Goal: Book appointment/travel/reservation

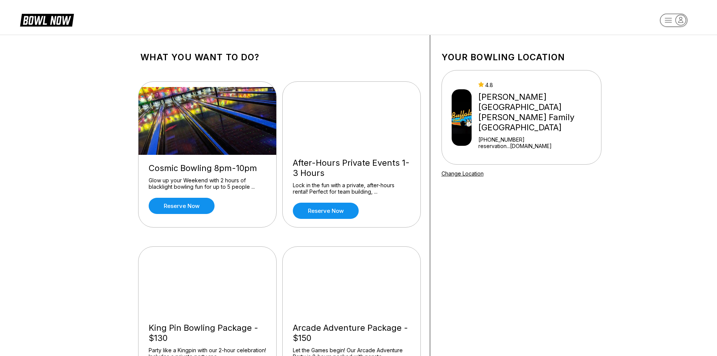
click at [673, 18] on rect "button" at bounding box center [672, 20] width 27 height 13
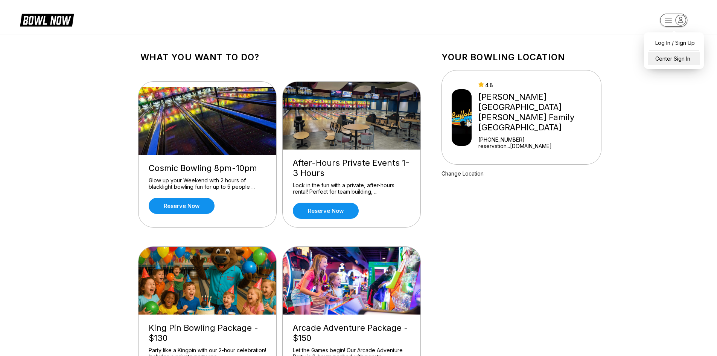
click at [675, 57] on div "Center Sign In" at bounding box center [673, 58] width 52 height 13
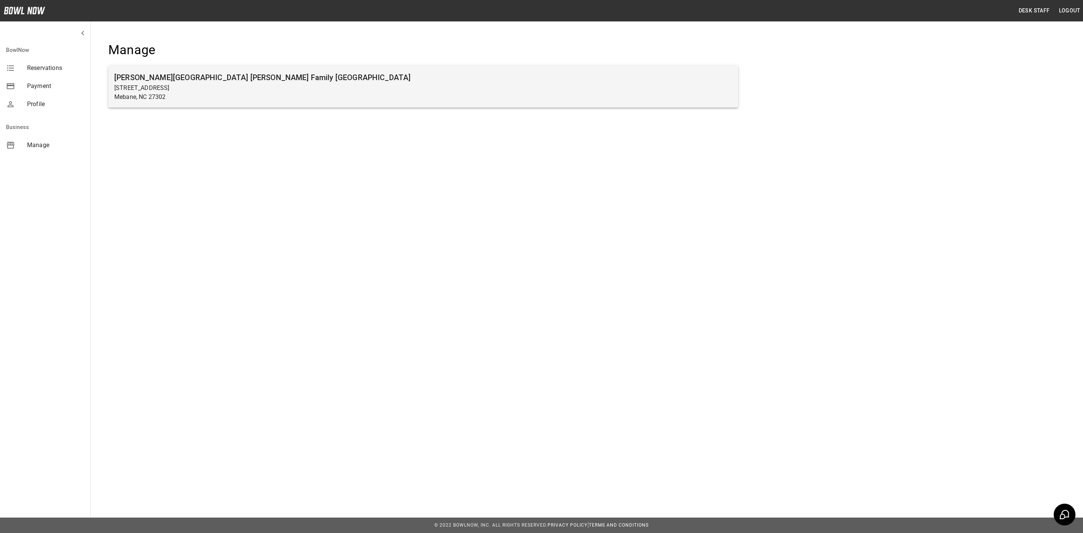
click at [316, 73] on h6 "[PERSON_NAME][GEOGRAPHIC_DATA] [PERSON_NAME] Family [GEOGRAPHIC_DATA]" at bounding box center [423, 77] width 618 height 12
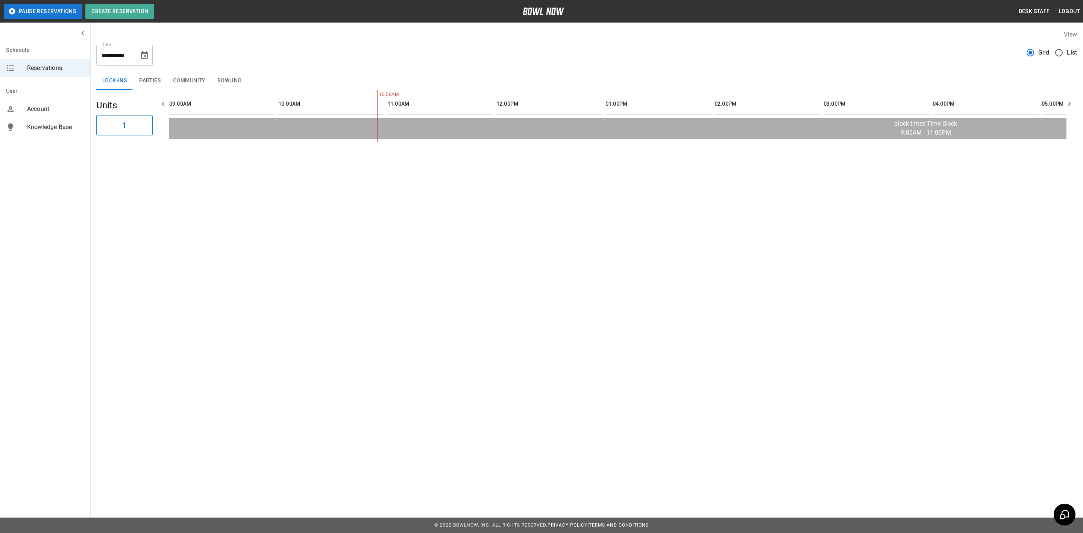
scroll to position [0, 109]
click at [146, 59] on icon "Choose date, selected date is Aug 28, 2025" at bounding box center [144, 55] width 9 height 9
click at [164, 77] on icon "Next month" at bounding box center [164, 77] width 9 height 9
click at [161, 74] on icon "Next month" at bounding box center [164, 77] width 9 height 9
click at [164, 74] on icon "Next month" at bounding box center [164, 77] width 9 height 9
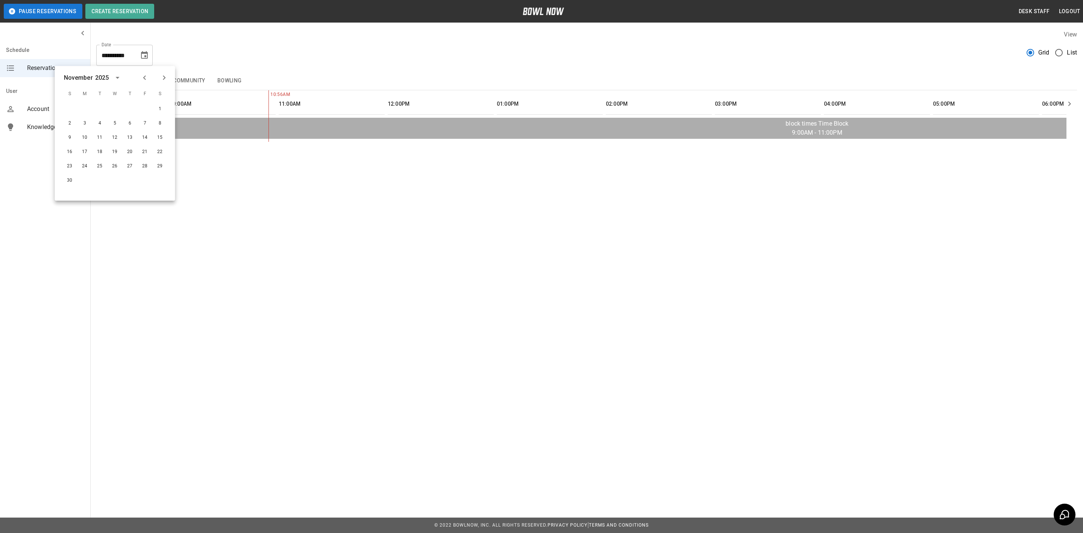
click at [167, 75] on icon "Next month" at bounding box center [164, 77] width 9 height 9
click at [165, 74] on icon "Next month" at bounding box center [164, 77] width 9 height 9
click at [111, 77] on icon "calendar view is open, switch to year view" at bounding box center [111, 78] width 4 height 2
click at [151, 143] on button "2026" at bounding box center [159, 144] width 27 height 14
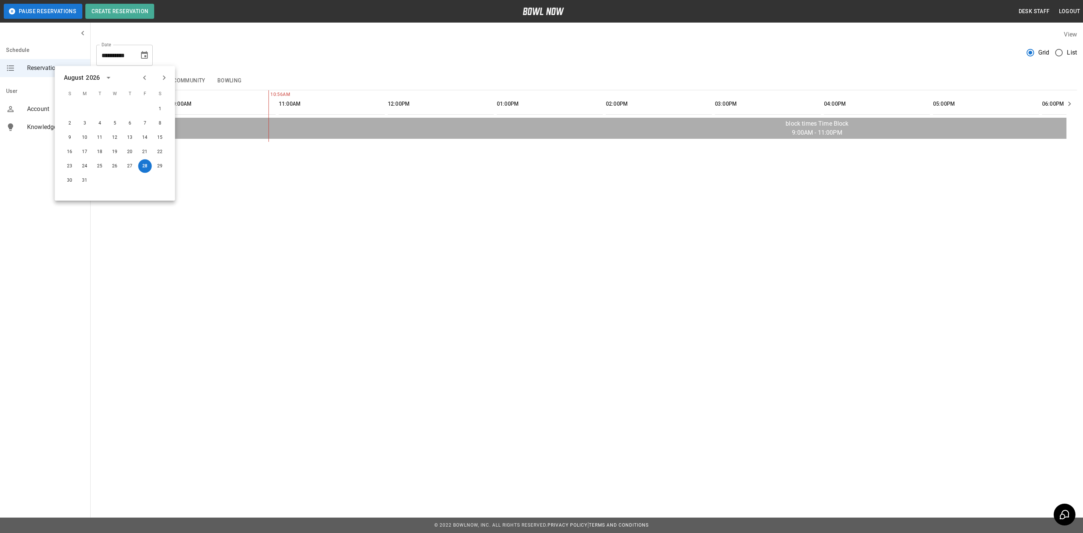
scroll to position [0, 0]
click at [145, 122] on button "7" at bounding box center [145, 124] width 14 height 14
click at [144, 53] on icon "Choose date, selected date is Aug 7, 2026" at bounding box center [144, 55] width 7 height 8
click at [143, 134] on button "14" at bounding box center [145, 138] width 14 height 14
type input "**********"
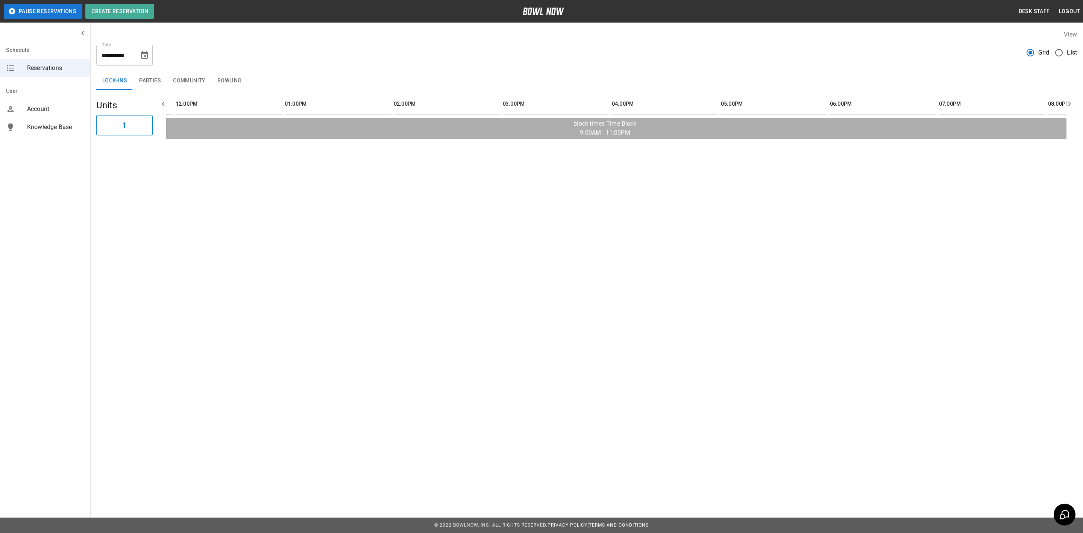
click at [182, 81] on button "Community" at bounding box center [189, 81] width 44 height 18
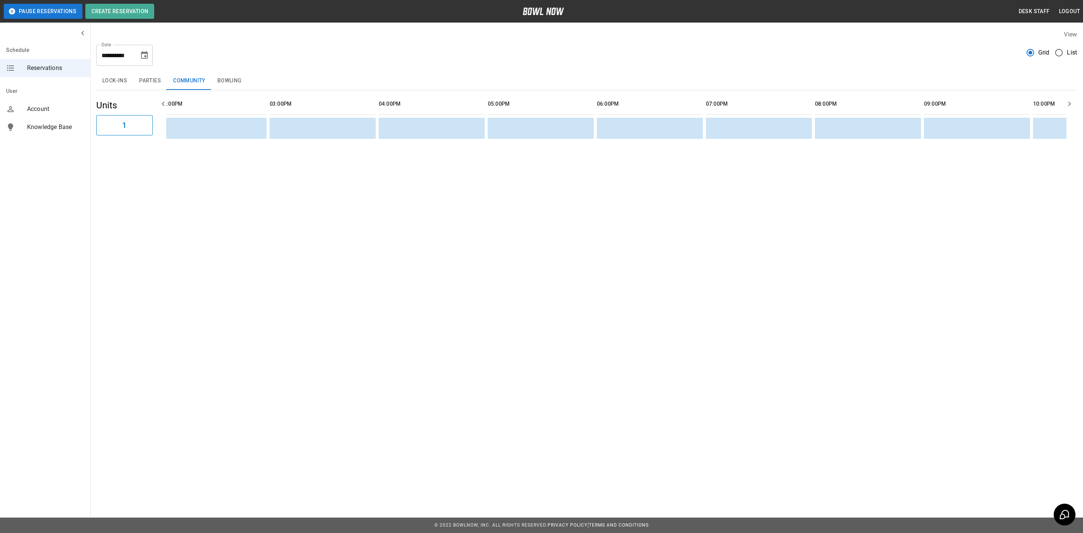
scroll to position [0, 639]
click at [224, 76] on button "Bowling" at bounding box center [229, 81] width 36 height 18
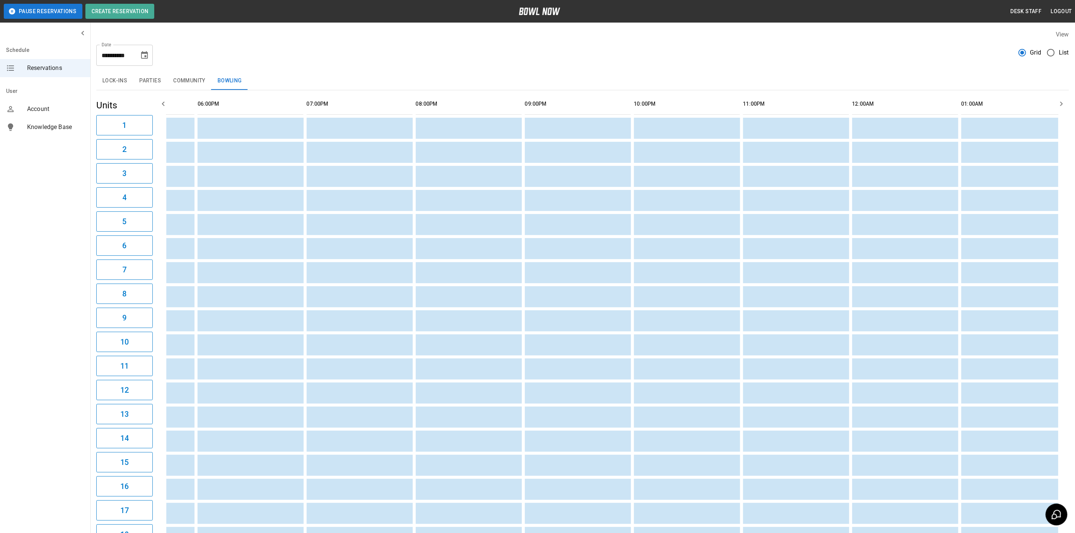
click at [222, 87] on button "Bowling" at bounding box center [229, 81] width 36 height 18
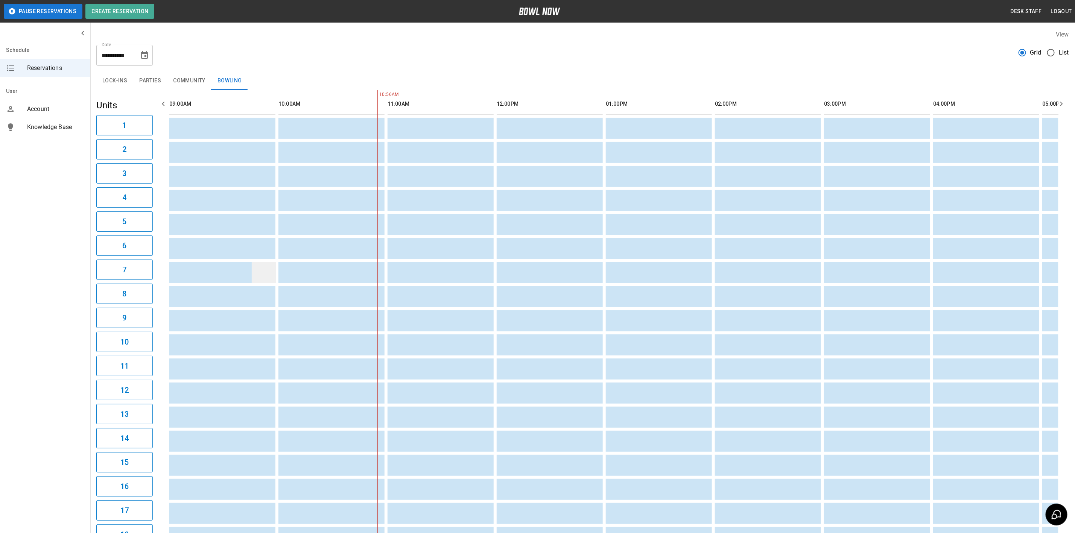
click at [261, 280] on td "sticky table" at bounding box center [264, 272] width 24 height 21
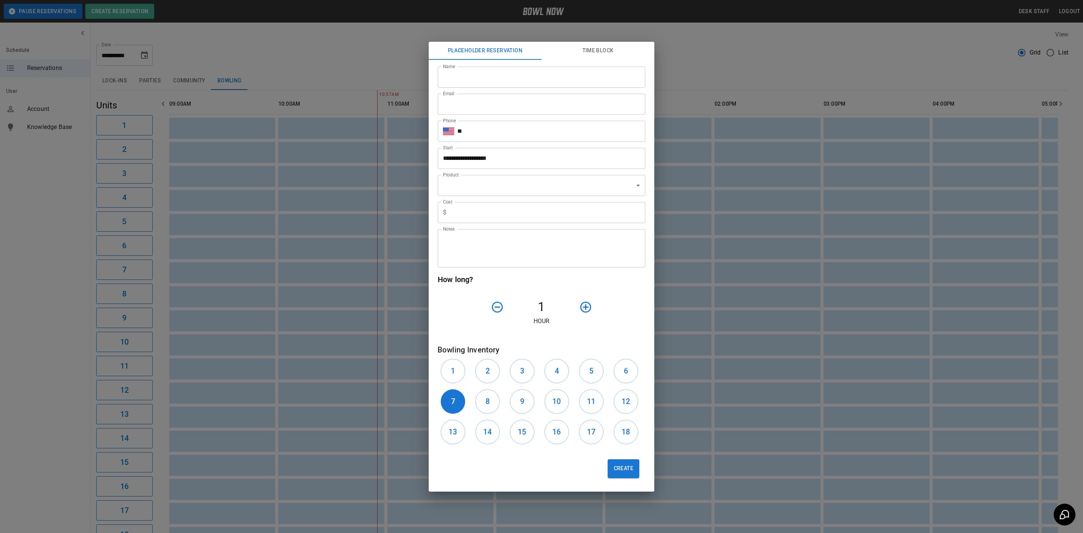
click at [273, 273] on div "**********" at bounding box center [541, 266] width 1083 height 533
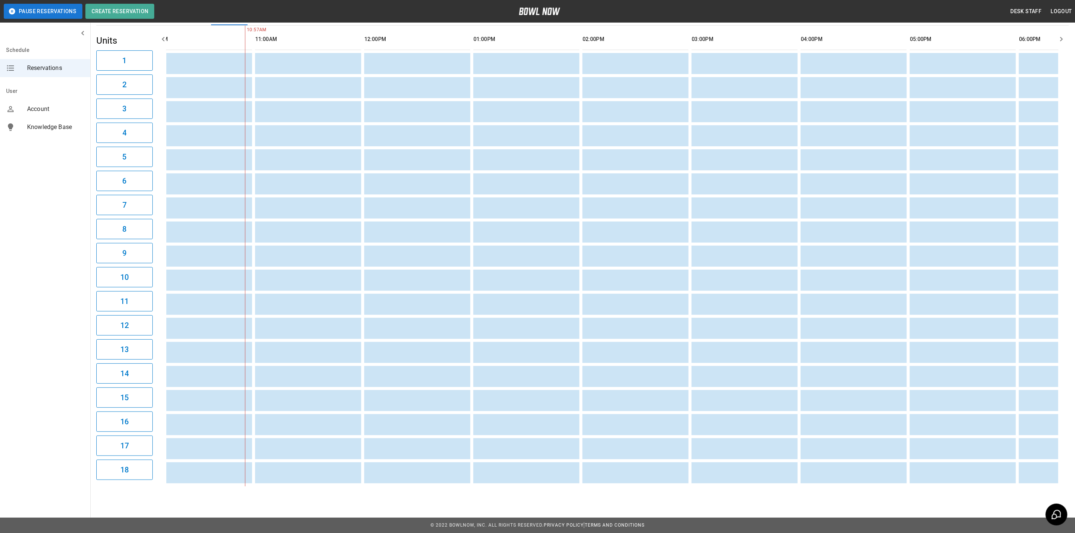
scroll to position [0, 164]
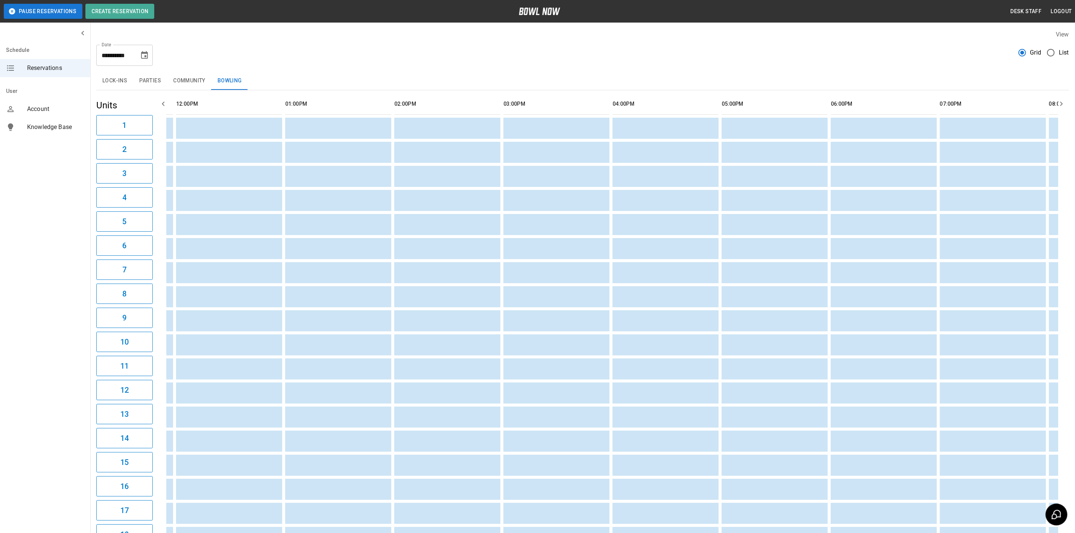
click at [141, 55] on icon "Choose date, selected date is Aug 14, 2026" at bounding box center [144, 55] width 7 height 8
click at [305, 350] on td "sticky table" at bounding box center [300, 344] width 24 height 21
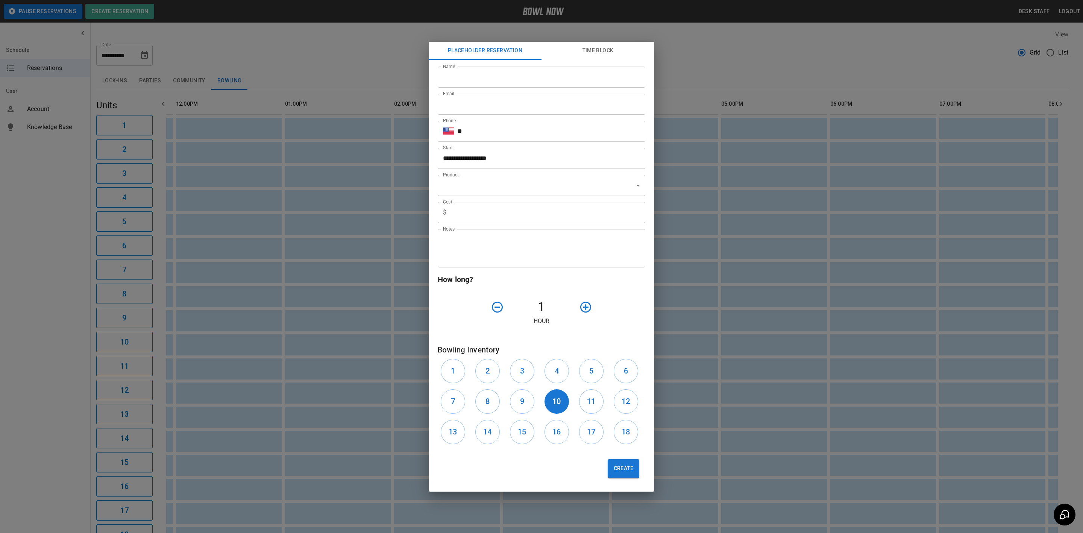
click at [195, 362] on div "**********" at bounding box center [541, 266] width 1083 height 533
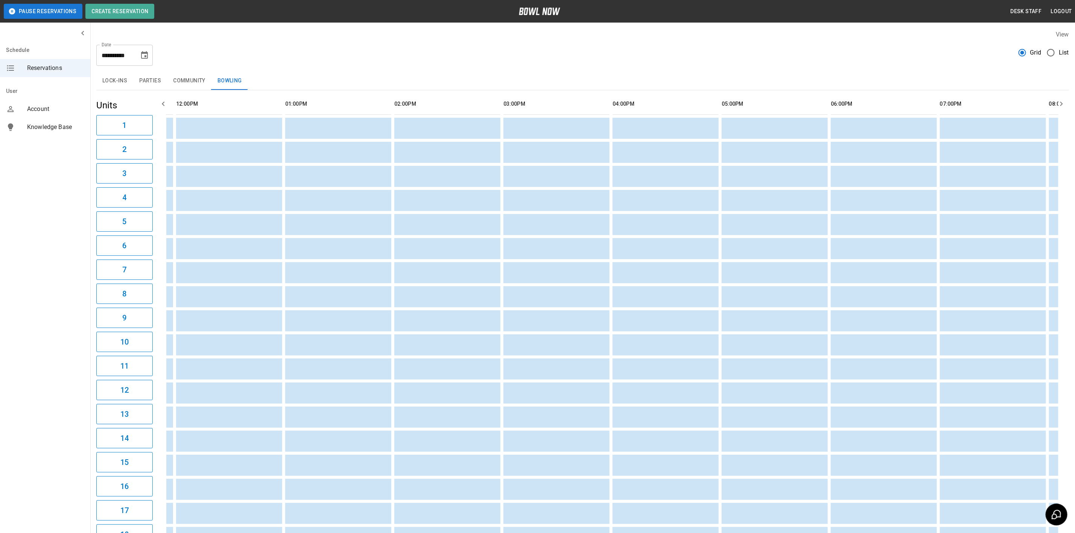
click at [314, 52] on div "**********" at bounding box center [582, 52] width 972 height 27
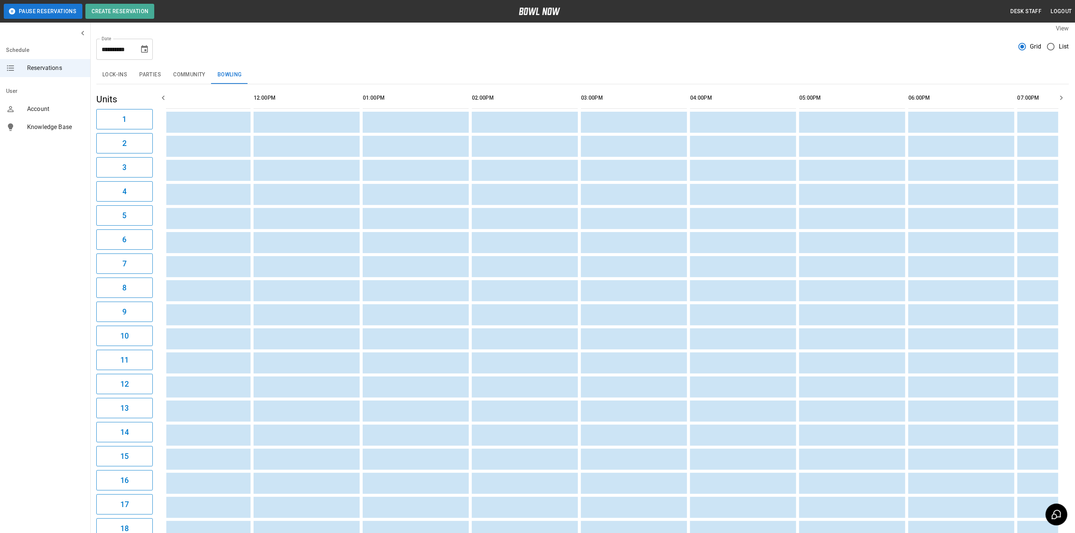
scroll to position [0, 377]
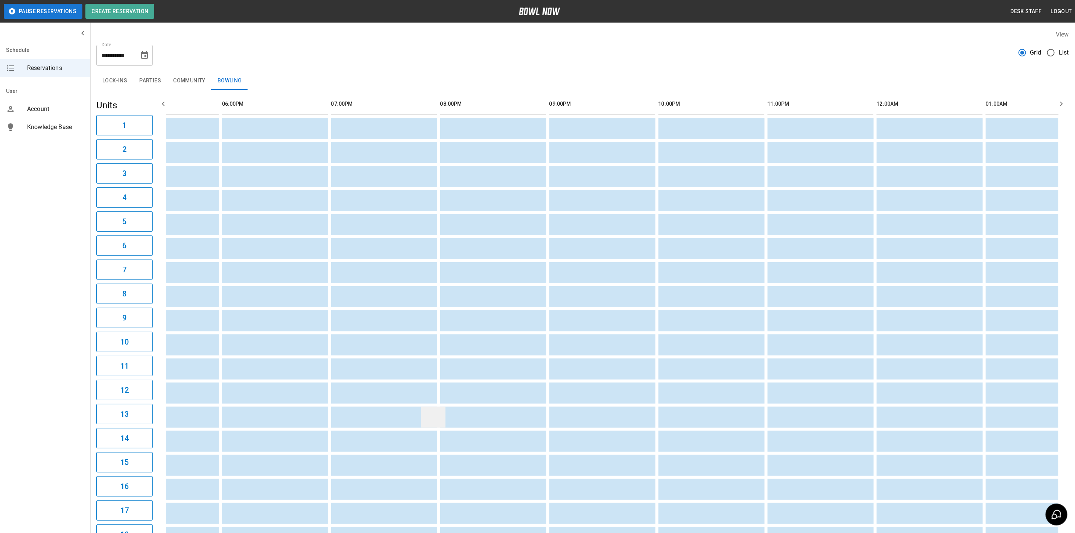
click at [421, 407] on td "sticky table" at bounding box center [433, 417] width 24 height 21
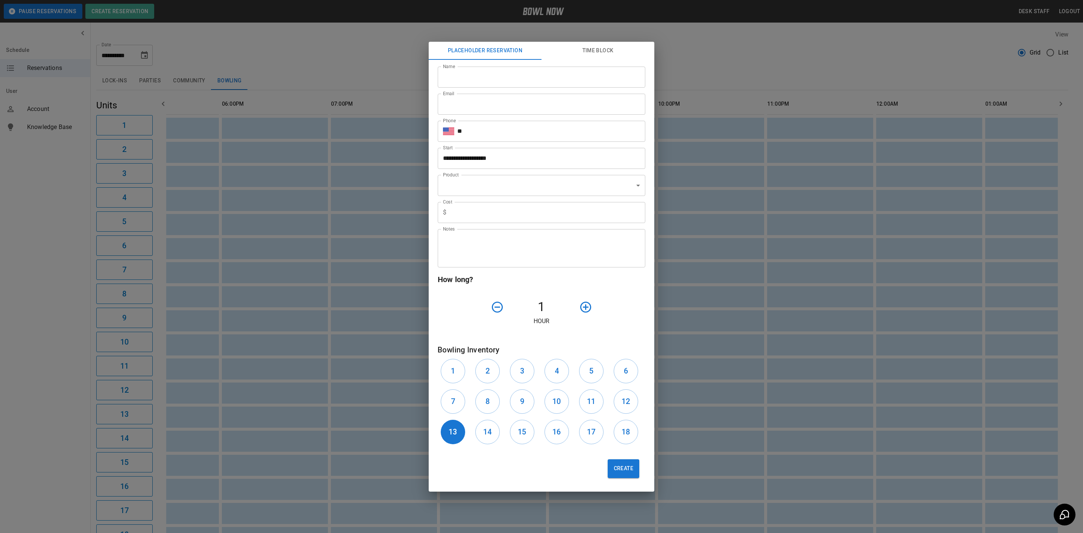
click at [24, 458] on div "**********" at bounding box center [541, 266] width 1083 height 533
